Goal: Task Accomplishment & Management: Complete application form

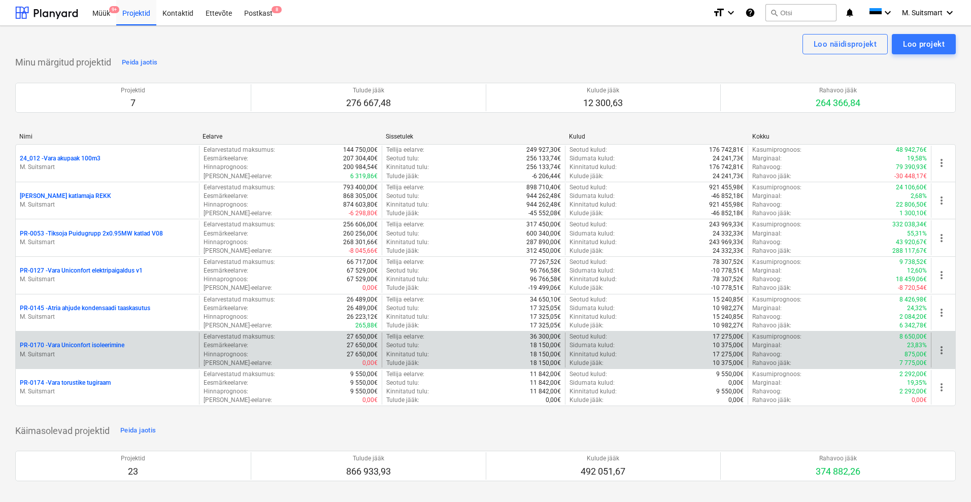
click at [63, 342] on p "PR-0170 - [GEOGRAPHIC_DATA] isoleerimine" at bounding box center [72, 345] width 105 height 9
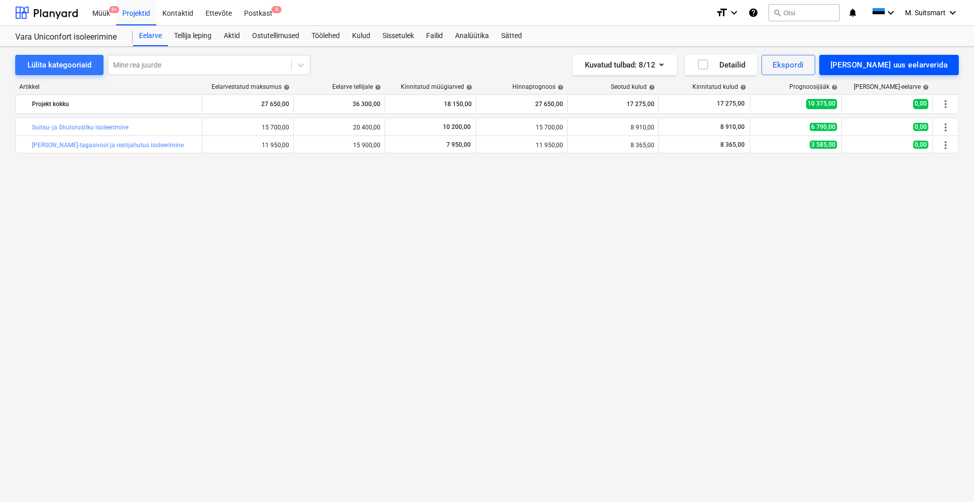
click at [926, 62] on div "[PERSON_NAME] uus eelarverida" at bounding box center [889, 64] width 117 height 13
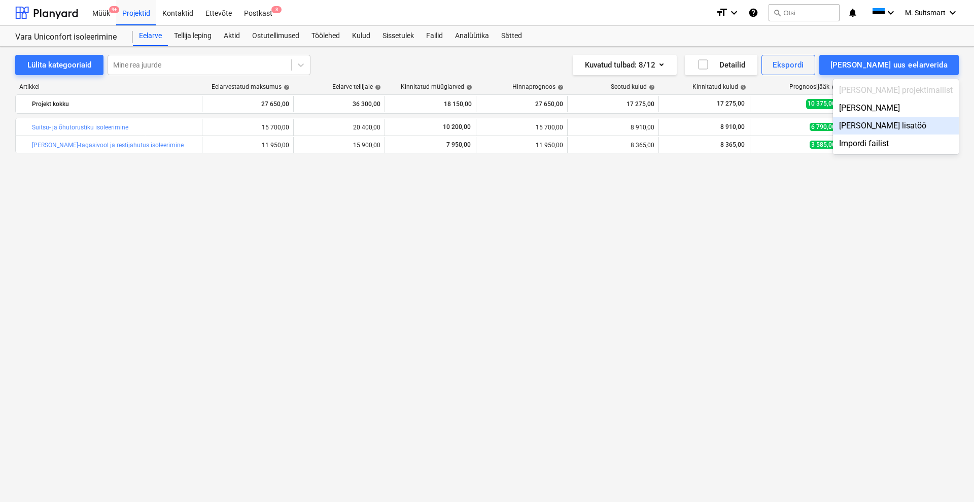
click at [923, 125] on div "[PERSON_NAME] lisatöö" at bounding box center [896, 126] width 126 height 18
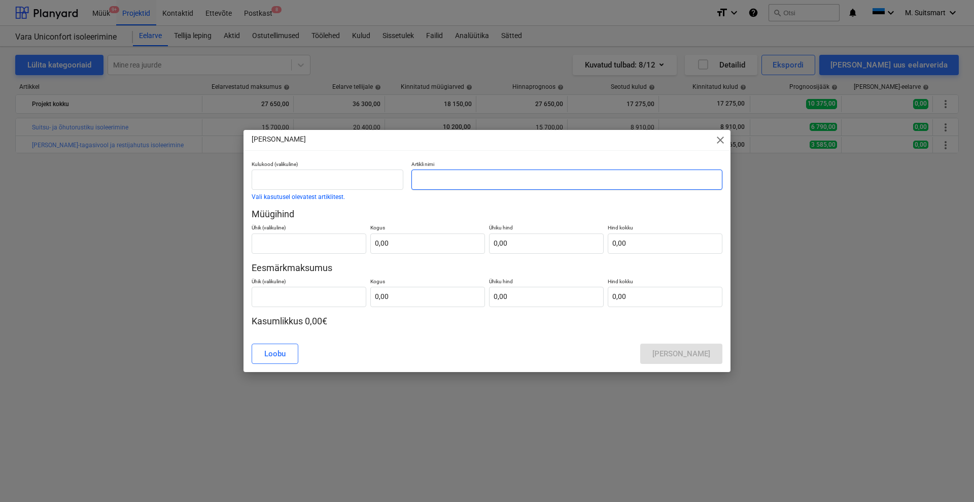
click at [452, 181] on input "text" at bounding box center [566, 179] width 311 height 20
type input "Suruõhutoru isoleerimine"
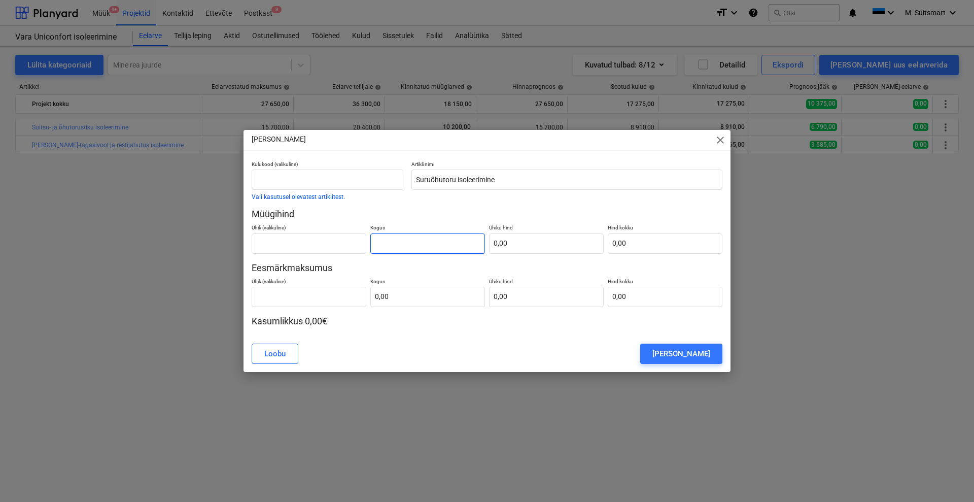
click at [426, 247] on input "text" at bounding box center [427, 243] width 115 height 20
type input "0,00"
click at [541, 245] on input "text" at bounding box center [546, 243] width 115 height 20
type input "0,00"
type input "tk"
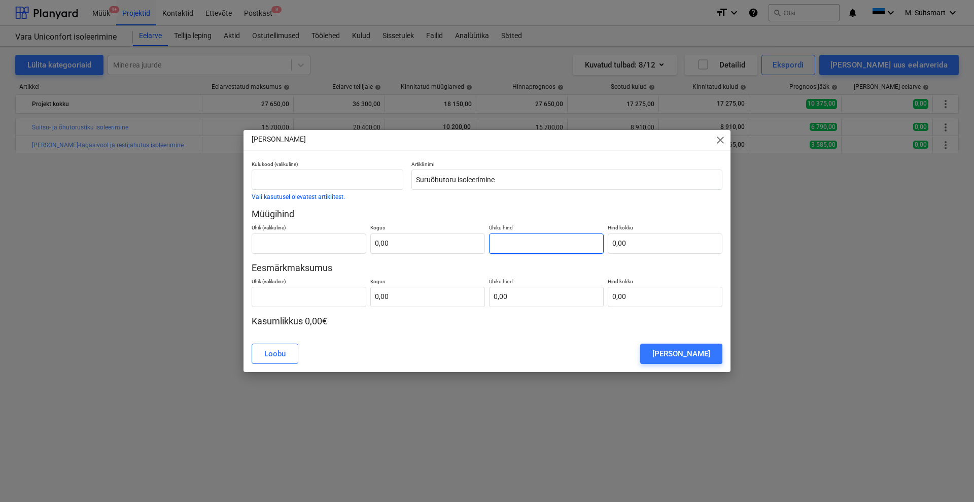
type input "6"
type input "1,00"
type input "6,00"
type input "63"
type input "63,00"
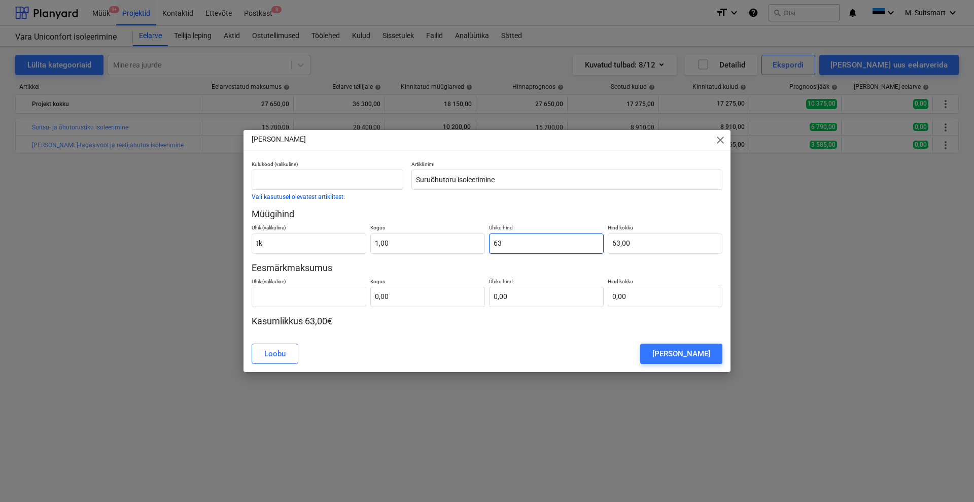
type input "630"
type input "630,00"
click at [539, 299] on input "text" at bounding box center [546, 297] width 115 height 20
type input "tk"
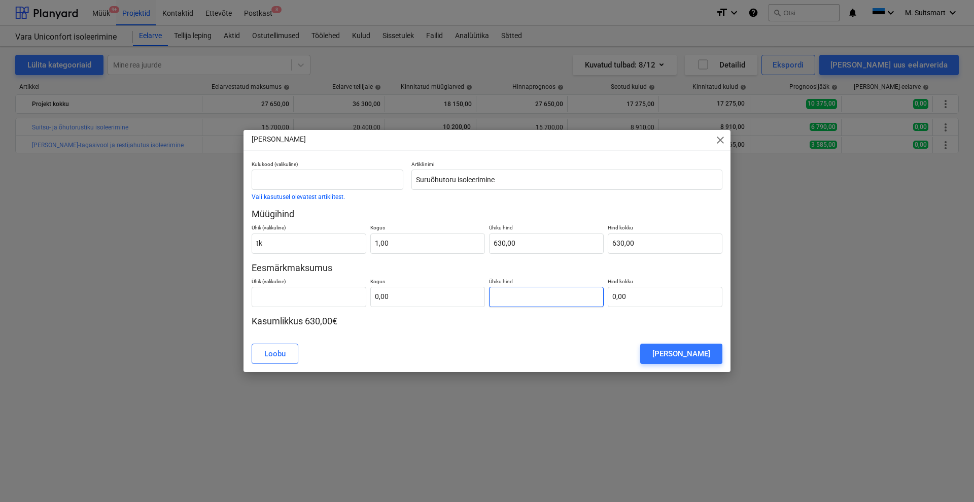
type input "4"
type input "1,00"
type input "4,00"
type input "45"
type input "45,00"
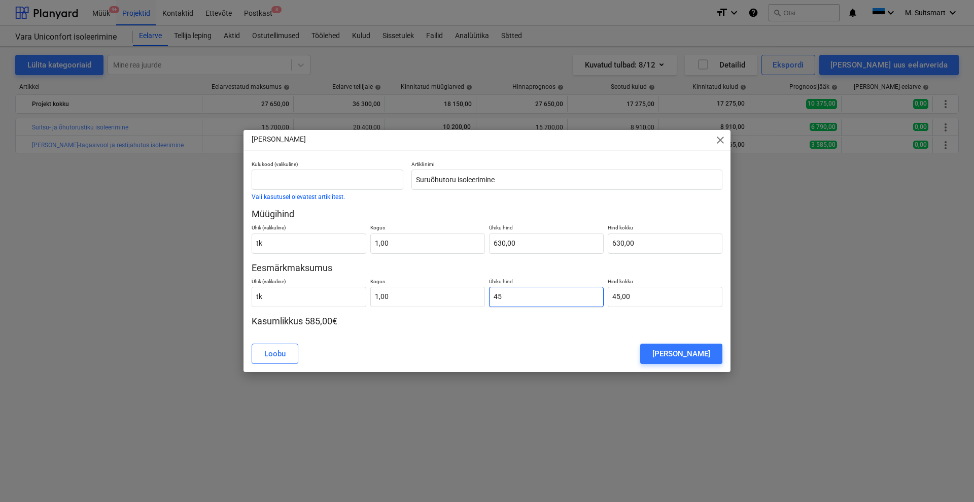
type input "450"
type input "450,00"
click at [674, 356] on div "[PERSON_NAME]" at bounding box center [681, 353] width 58 height 13
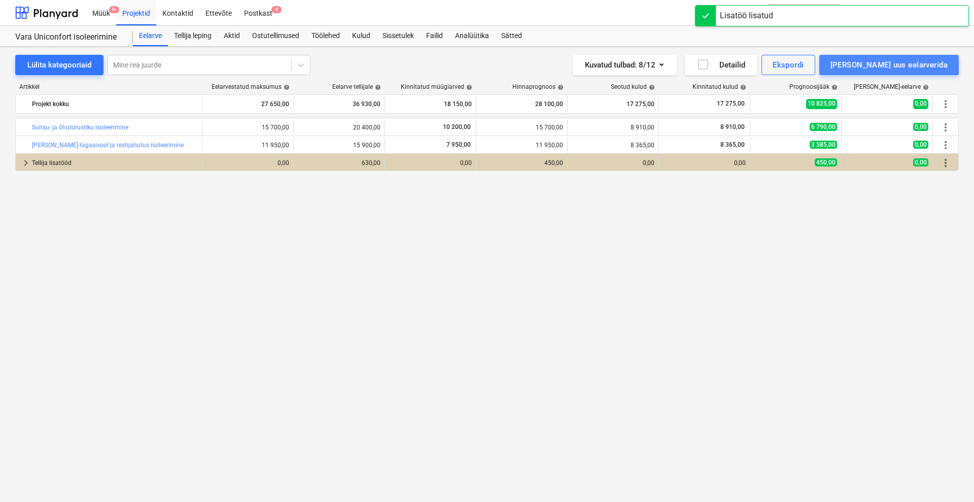
click at [942, 60] on div "[PERSON_NAME] uus eelarverida" at bounding box center [889, 64] width 117 height 13
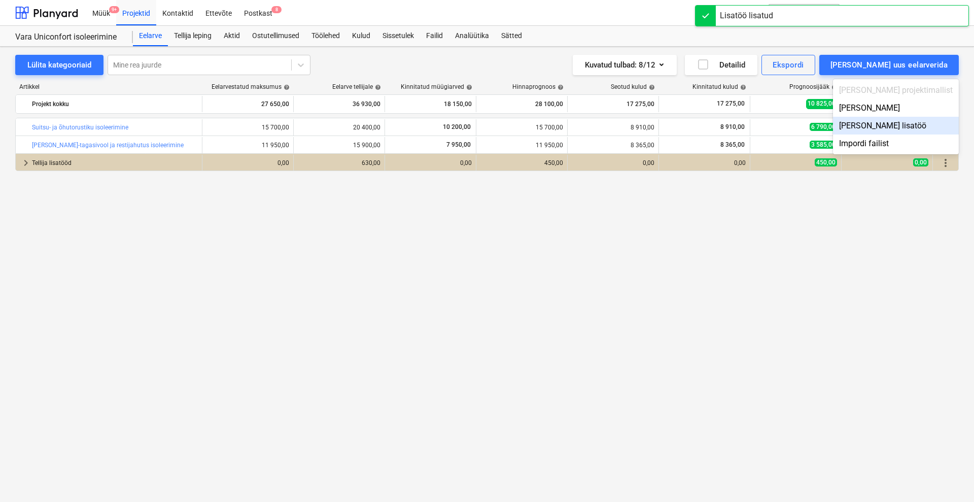
click at [918, 125] on div "[PERSON_NAME] lisatöö" at bounding box center [896, 126] width 126 height 18
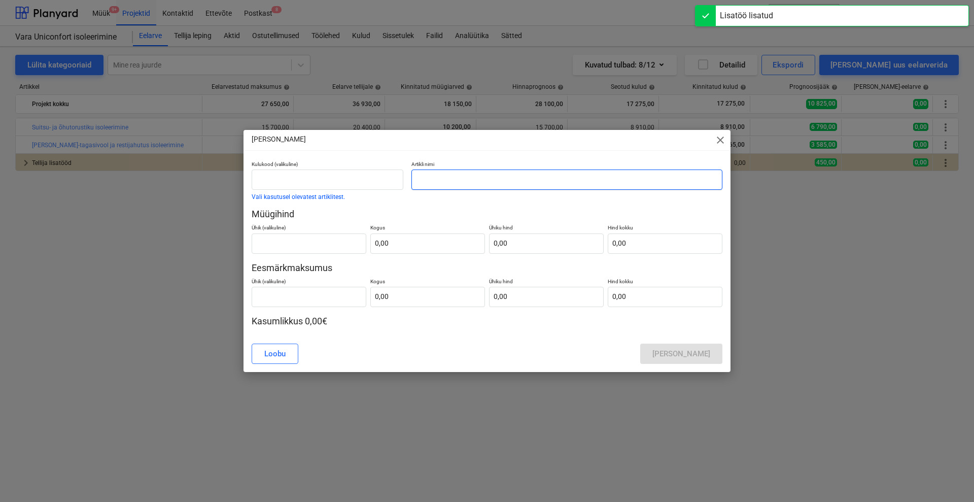
click at [496, 179] on input "text" at bounding box center [566, 179] width 311 height 20
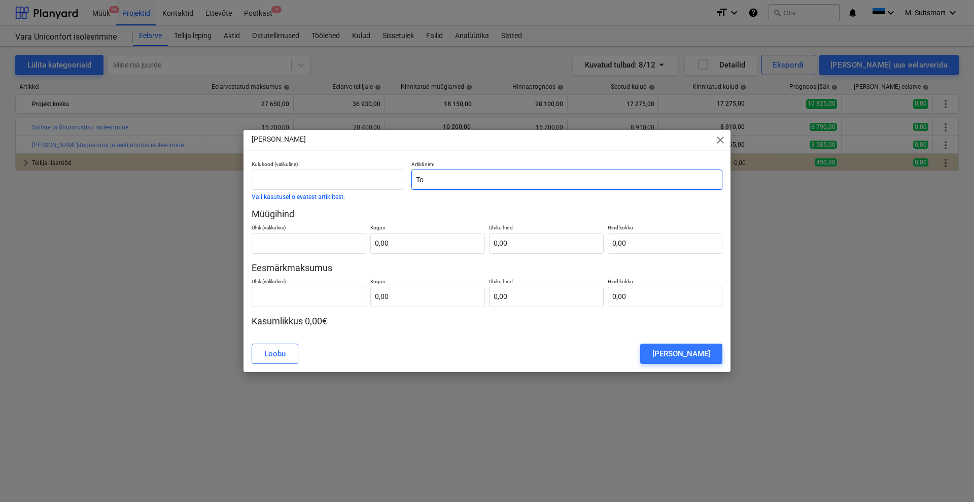
type input "T"
type input "Mühlboch torukanduripealse isoleerimine"
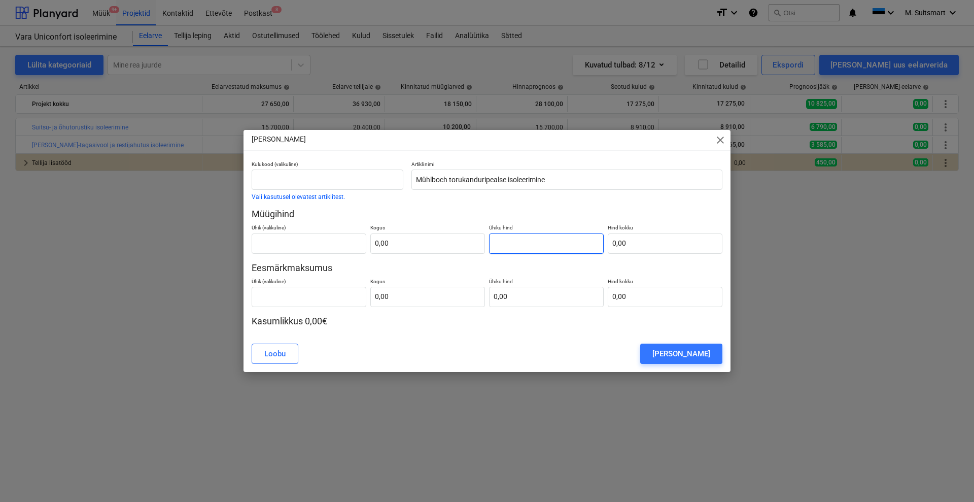
click at [535, 244] on input "text" at bounding box center [546, 243] width 115 height 20
type input "tk"
type input "1"
type input "1,00"
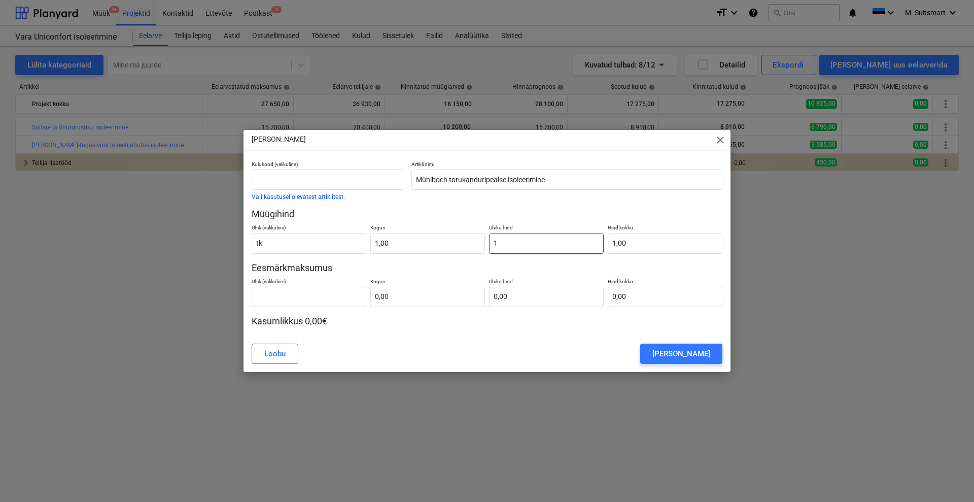
type input "19"
type input "19,00"
type input "195"
type input "195,00"
type input "1950"
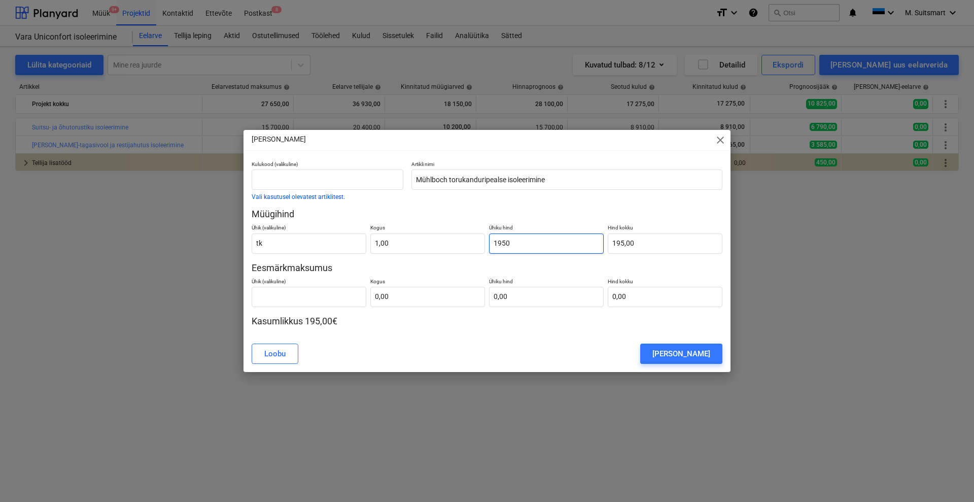
type input "1 950,00"
click at [530, 296] on input "text" at bounding box center [546, 297] width 115 height 20
type input "tk"
type input "1"
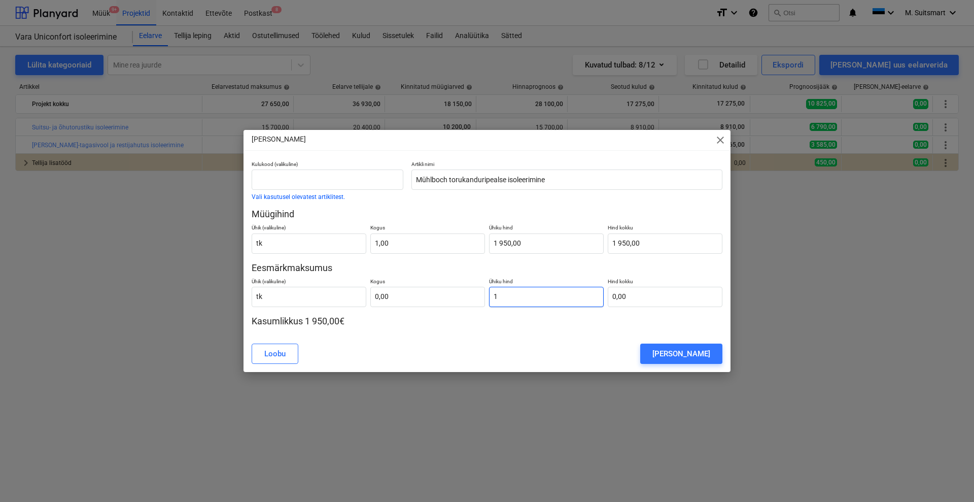
type input "1,00"
type input "16"
type input "16,00"
type input "168"
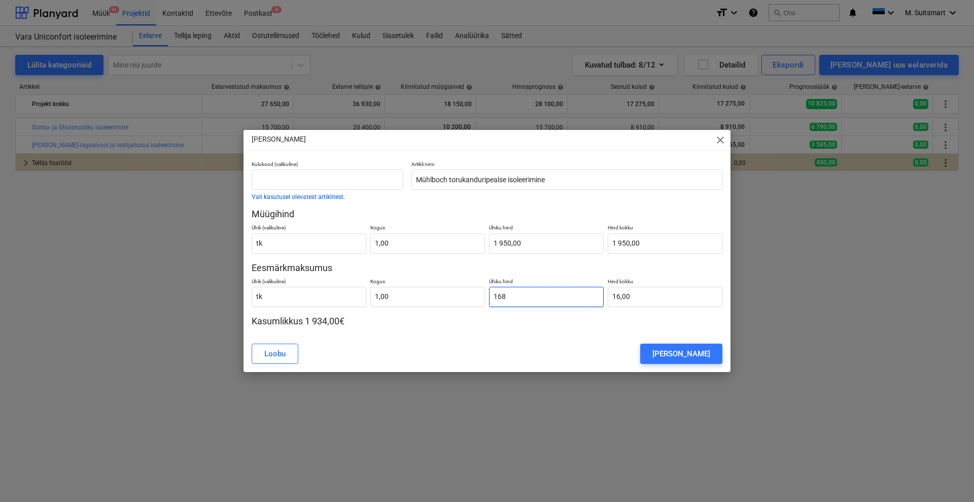
type input "168,00"
type input "1680"
type input "1 680,00"
click at [696, 350] on div "[PERSON_NAME]" at bounding box center [681, 353] width 58 height 13
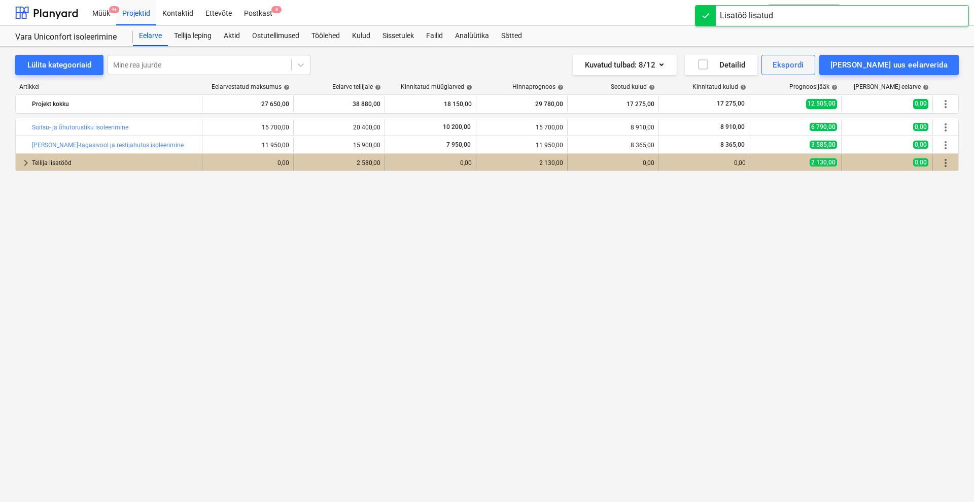
click at [20, 162] on span "keyboard_arrow_right" at bounding box center [26, 163] width 12 height 12
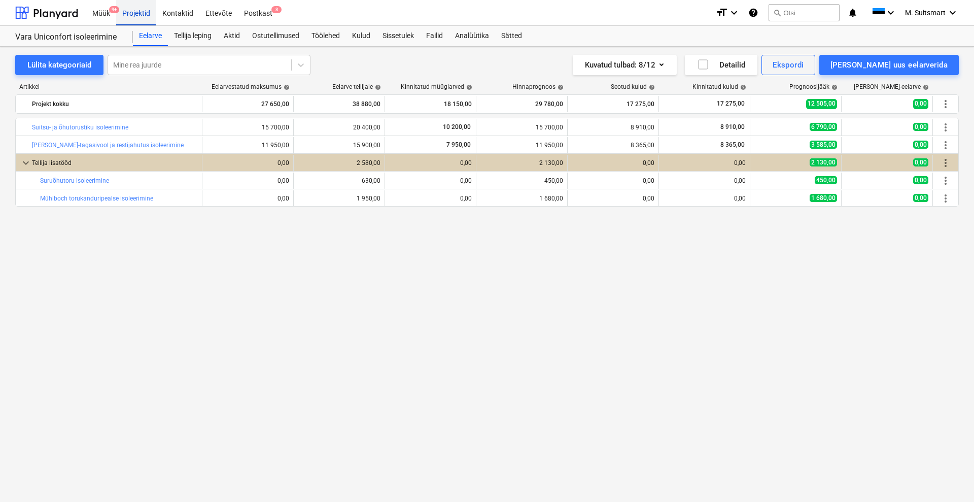
click at [142, 15] on div "Projektid" at bounding box center [136, 12] width 40 height 26
